Goal: Find specific page/section: Find specific page/section

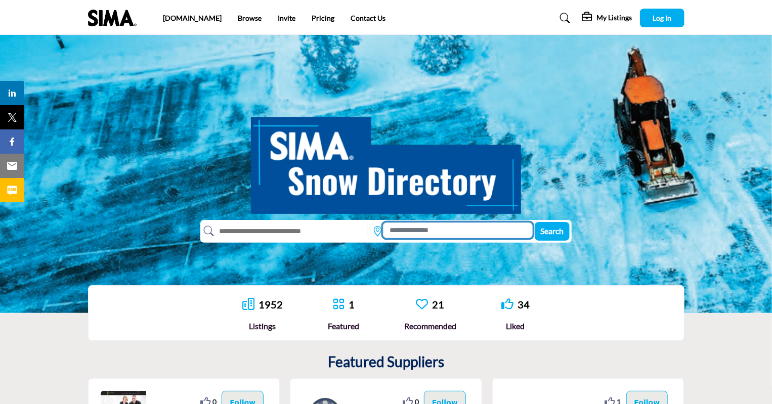
click at [413, 232] on input at bounding box center [458, 231] width 150 height 16
click at [270, 305] on link "1952" at bounding box center [270, 304] width 24 height 12
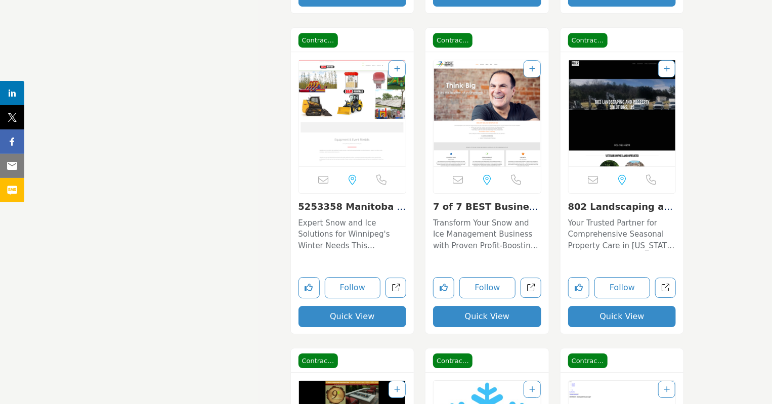
scroll to position [1537, 0]
